Goal: Navigation & Orientation: Understand site structure

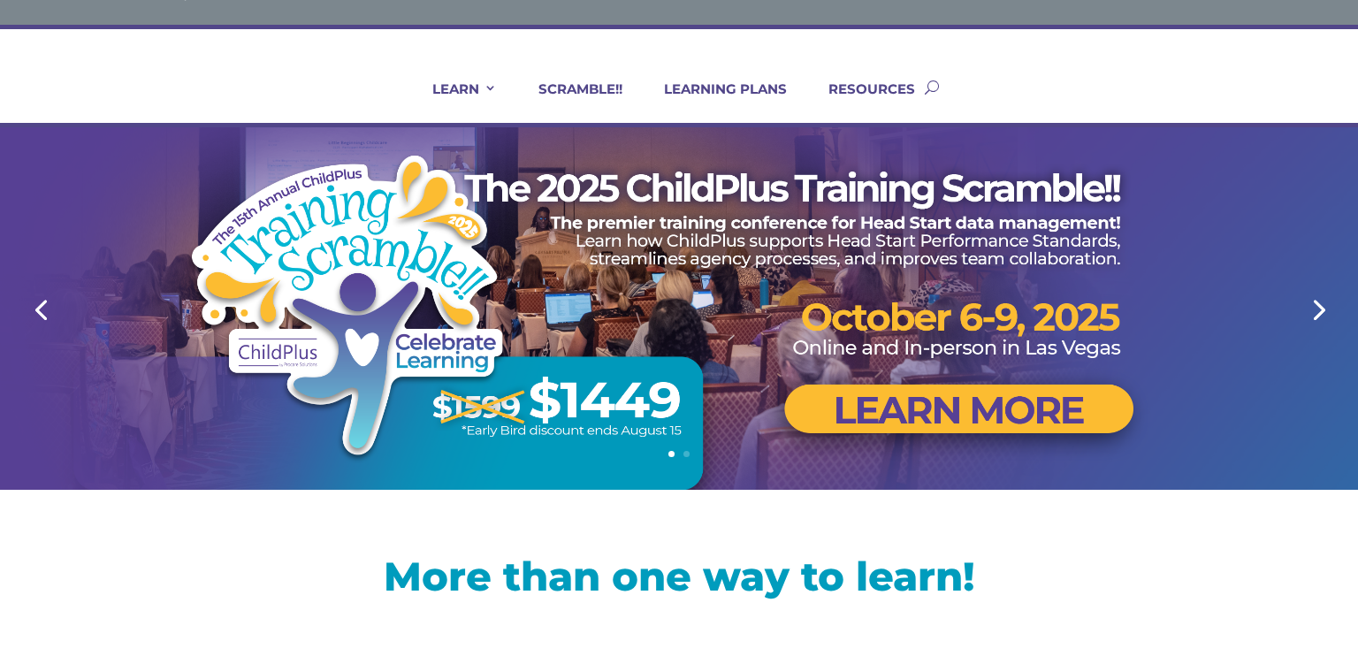
scroll to position [76, 0]
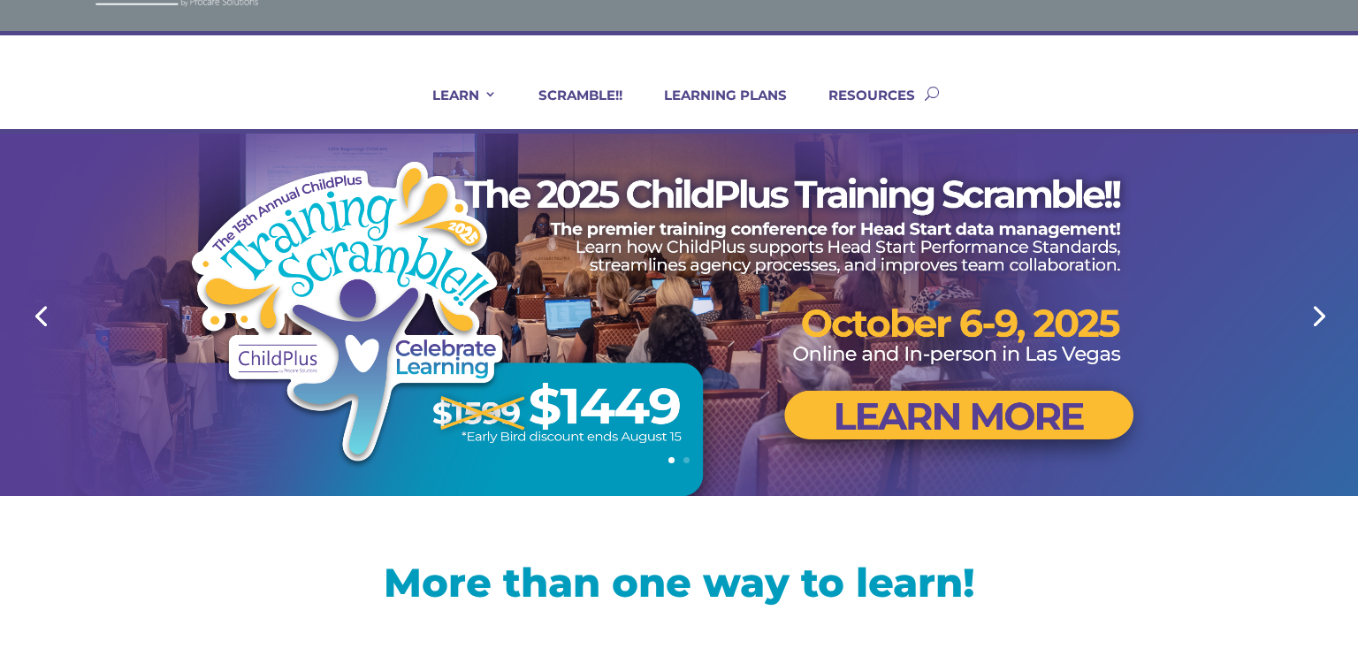
click at [941, 430] on div at bounding box center [679, 315] width 1132 height 363
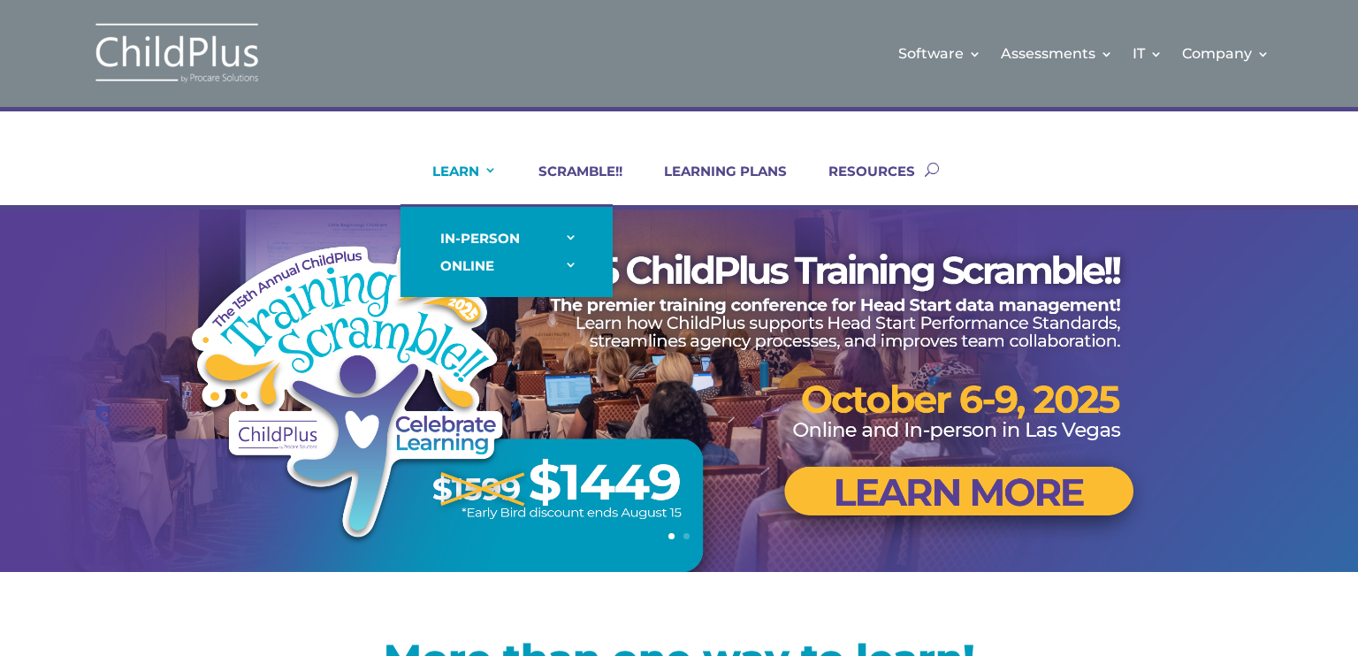
click at [457, 165] on link "LEARN" at bounding box center [453, 184] width 87 height 42
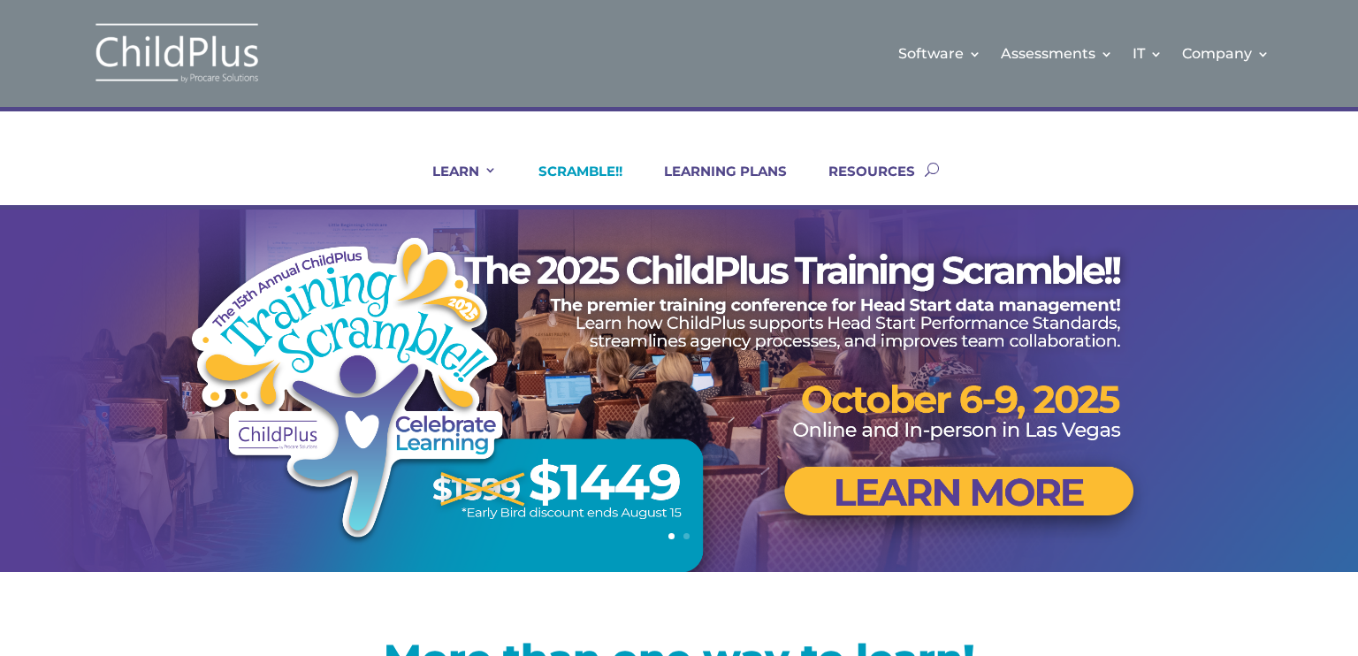
click at [580, 171] on link "SCRAMBLE!!" at bounding box center [569, 184] width 106 height 42
click at [761, 173] on link "LEARNING PLANS" at bounding box center [714, 184] width 145 height 42
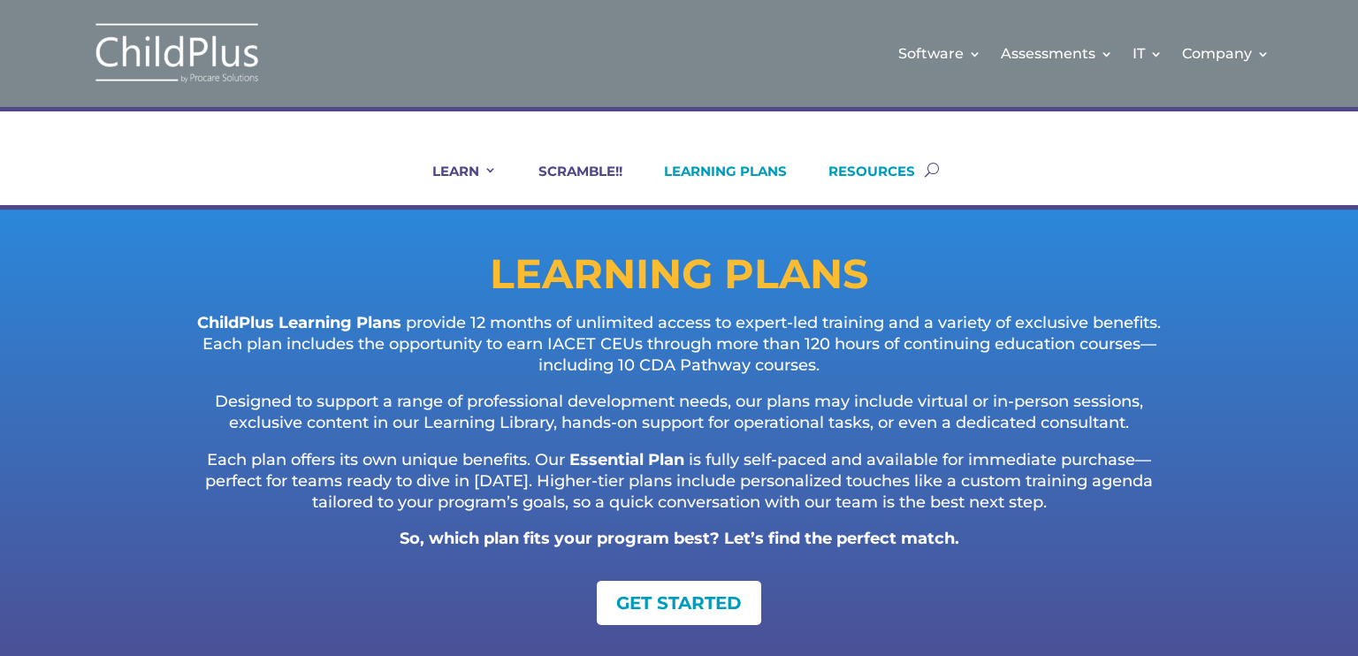
click at [882, 178] on link "RESOURCES" at bounding box center [861, 184] width 109 height 42
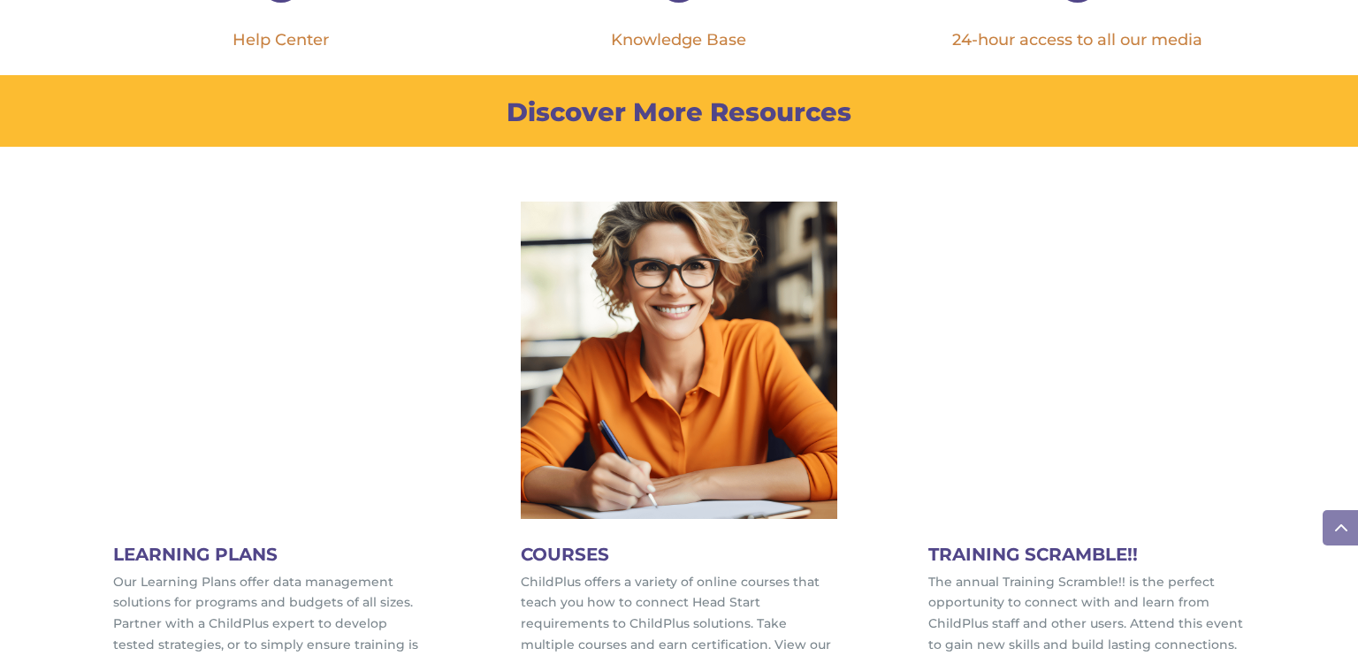
scroll to position [780, 0]
